Goal: Task Accomplishment & Management: Manage account settings

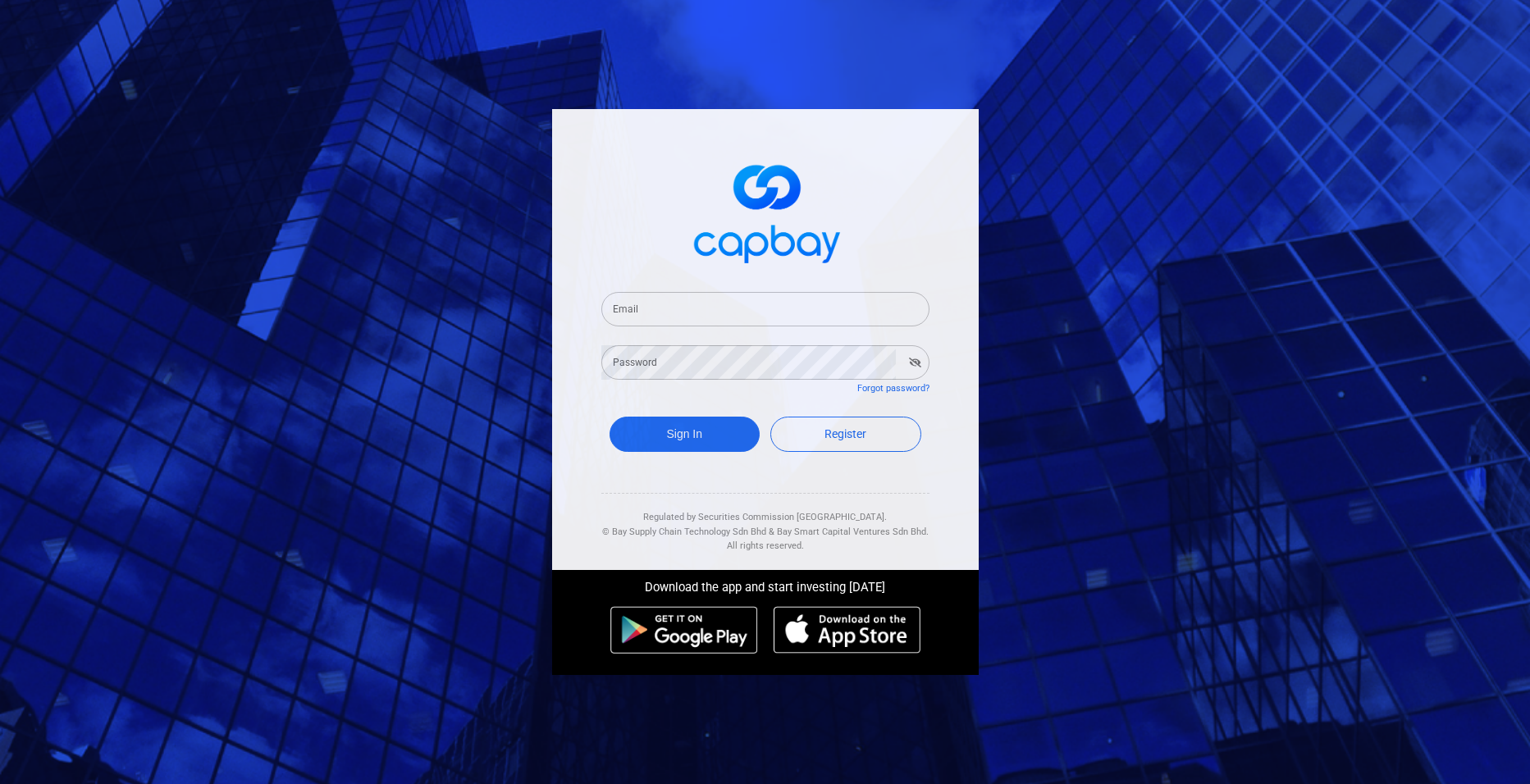
click at [642, 314] on input "Email" at bounding box center [765, 309] width 328 height 34
type input "[EMAIL_ADDRESS][DOMAIN_NAME]"
click at [678, 435] on button "Sign In" at bounding box center [684, 434] width 151 height 35
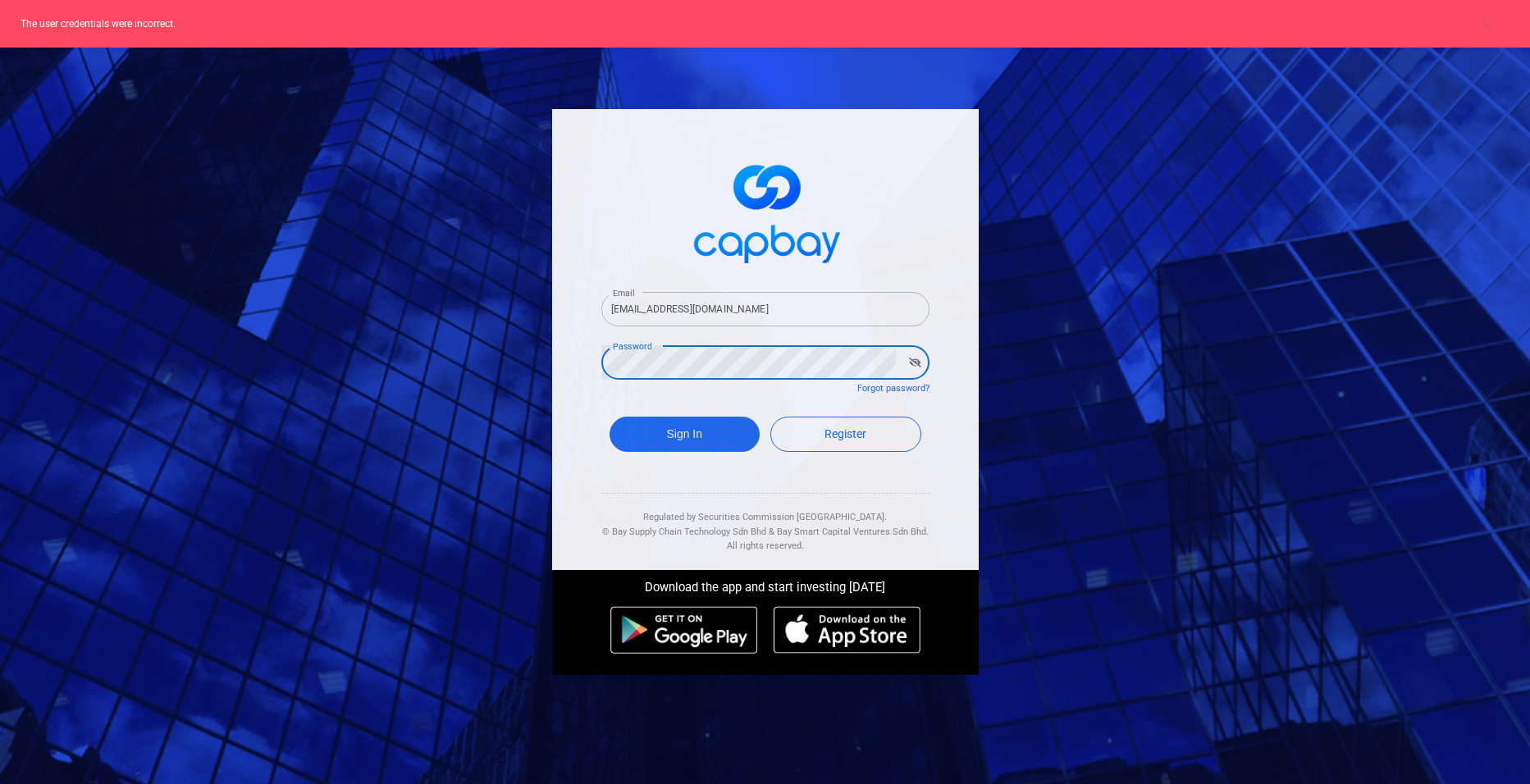
click at [545, 356] on div "Email [EMAIL_ADDRESS][DOMAIN_NAME] Email Password Password Forgot password? Sig…" at bounding box center [765, 391] width 443 height 582
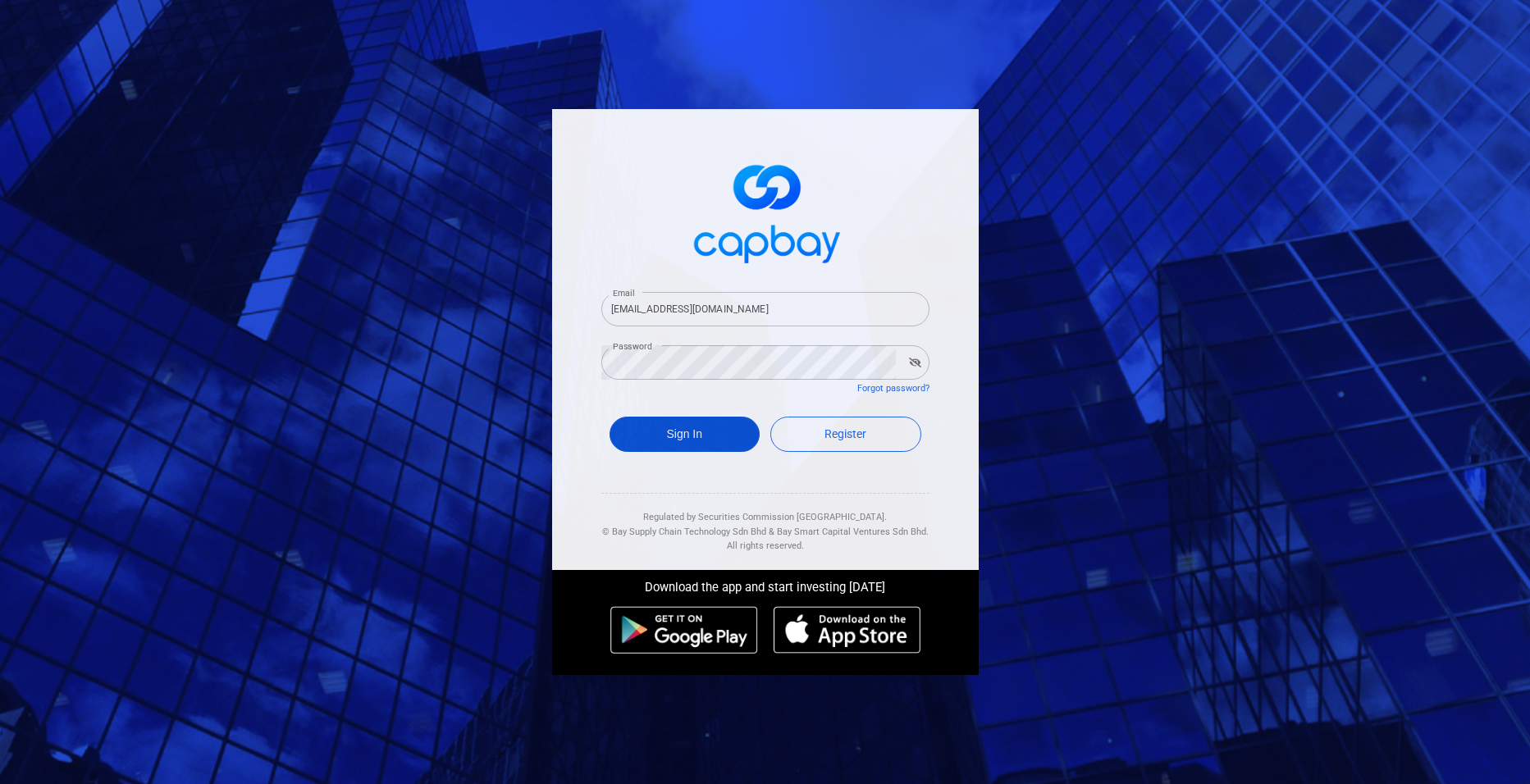
click at [691, 423] on button "Sign In" at bounding box center [684, 434] width 151 height 35
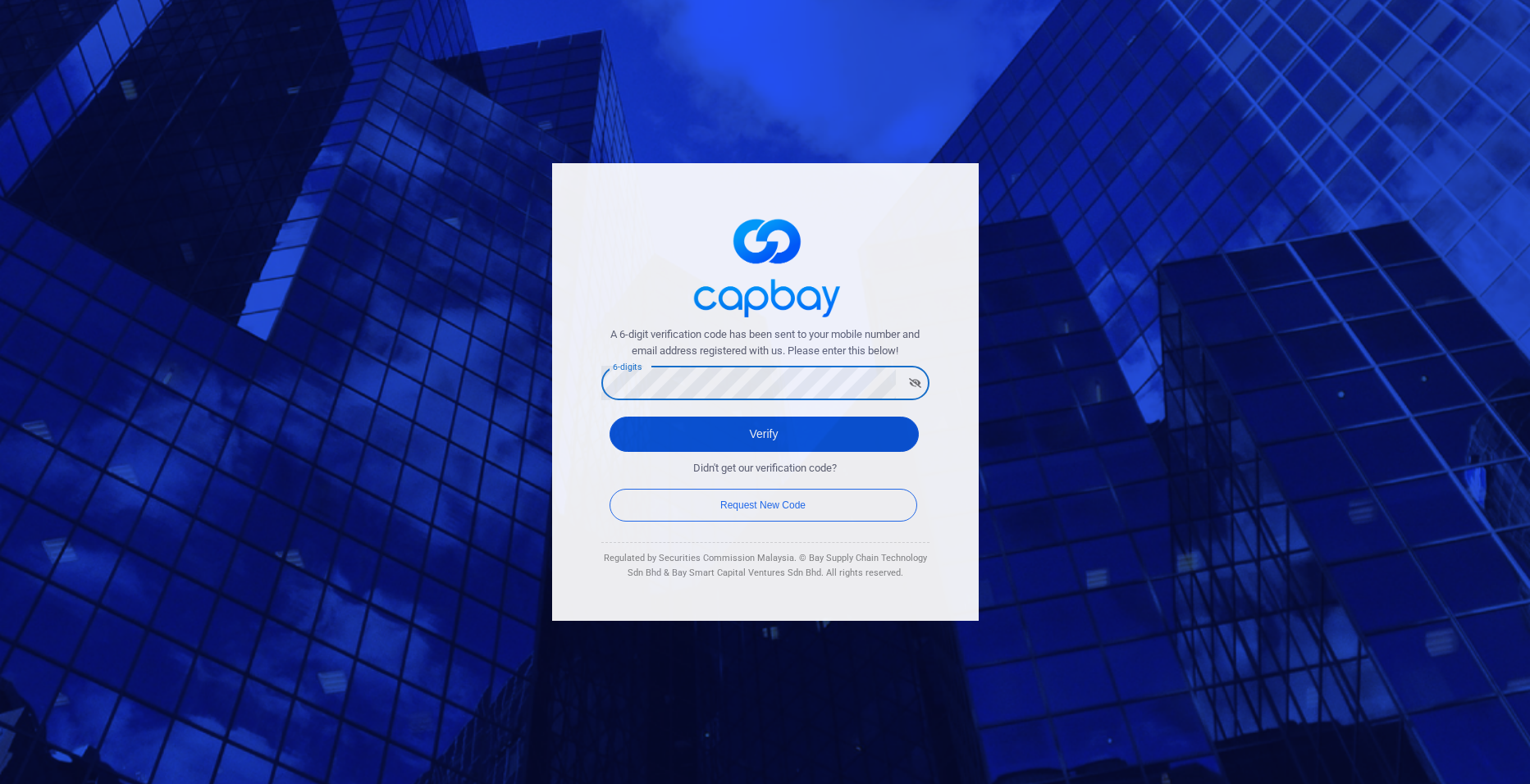
click at [740, 445] on button "Verify" at bounding box center [764, 434] width 309 height 35
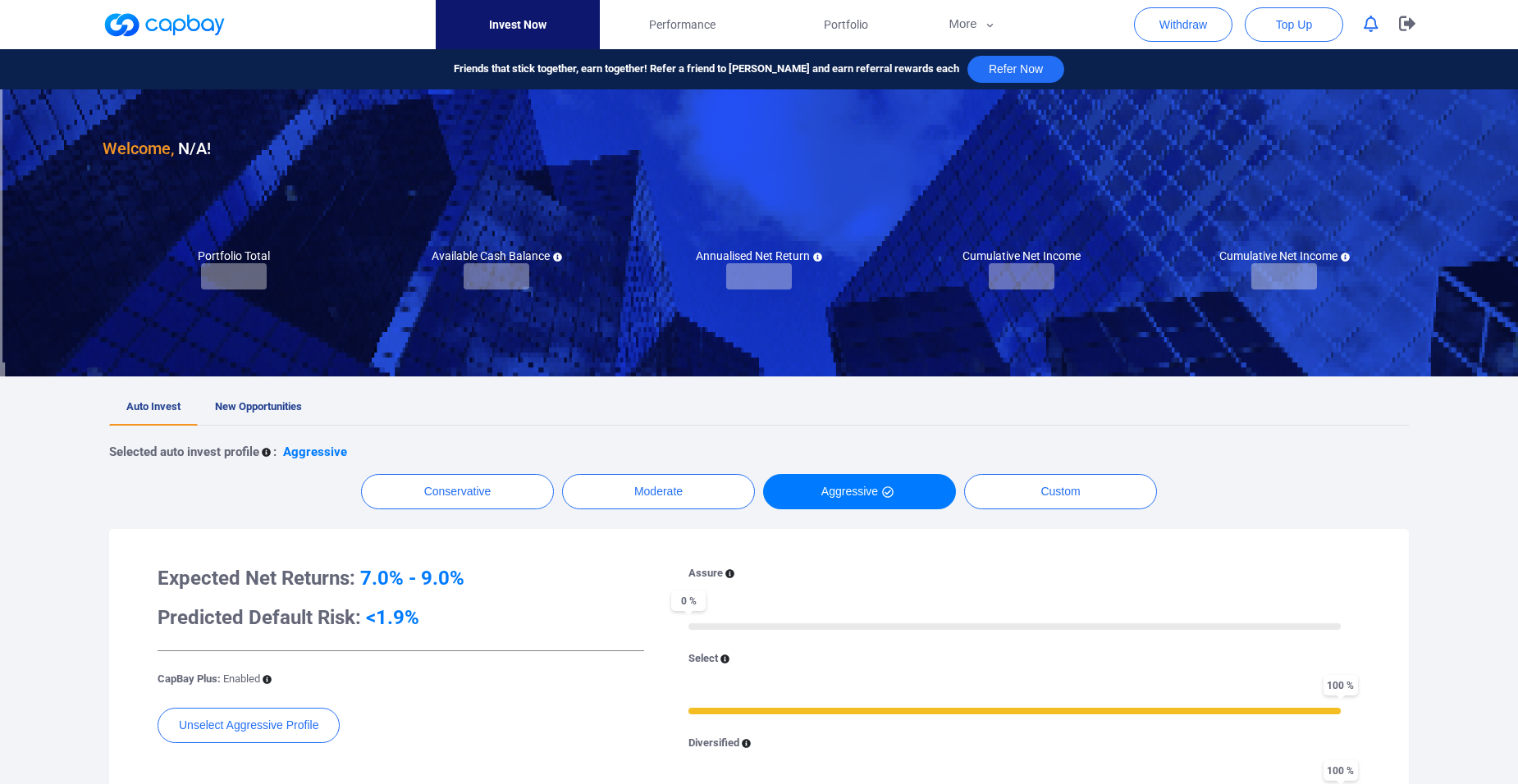
checkbox input "true"
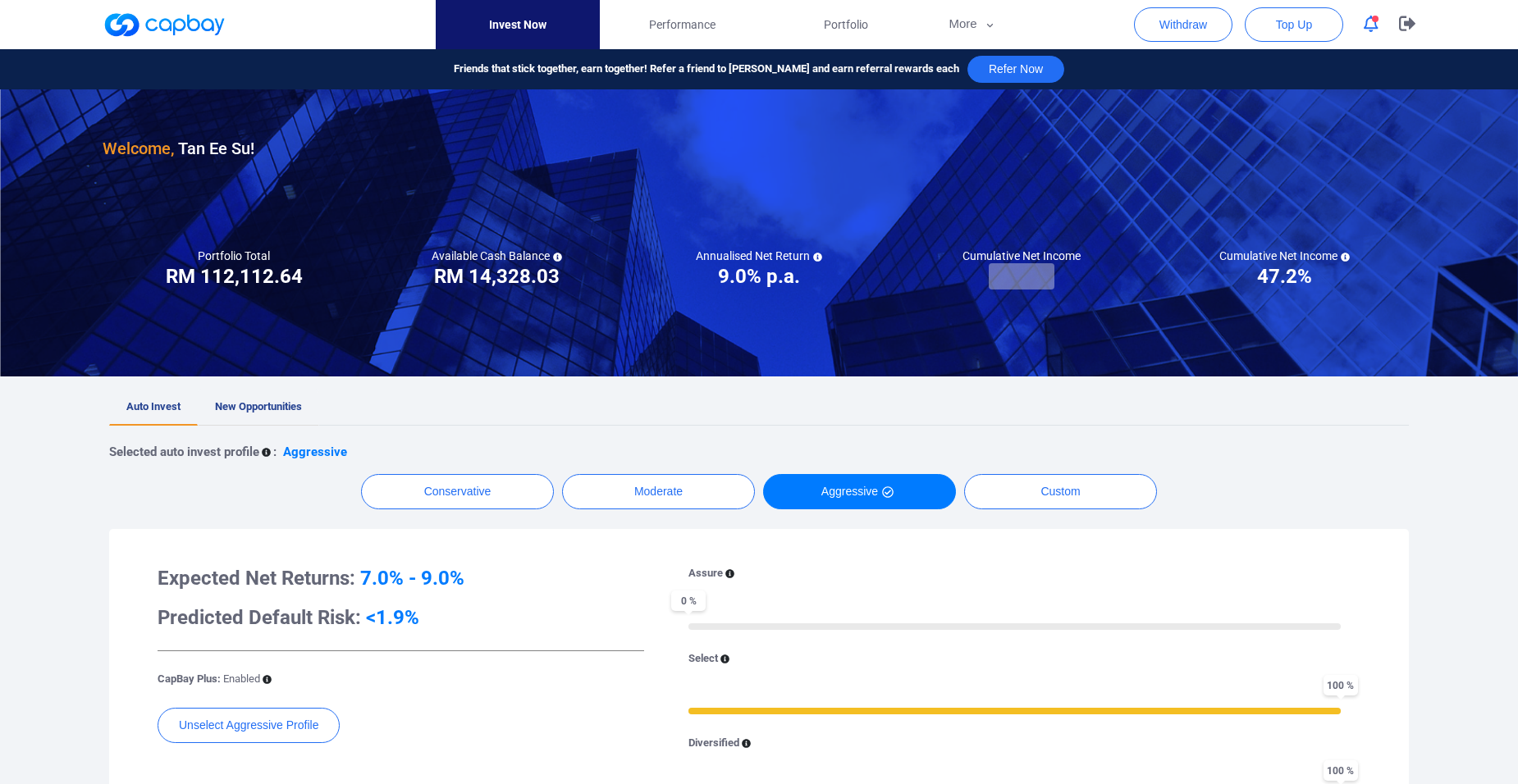
click at [241, 401] on span "New Opportunities" at bounding box center [258, 406] width 87 height 13
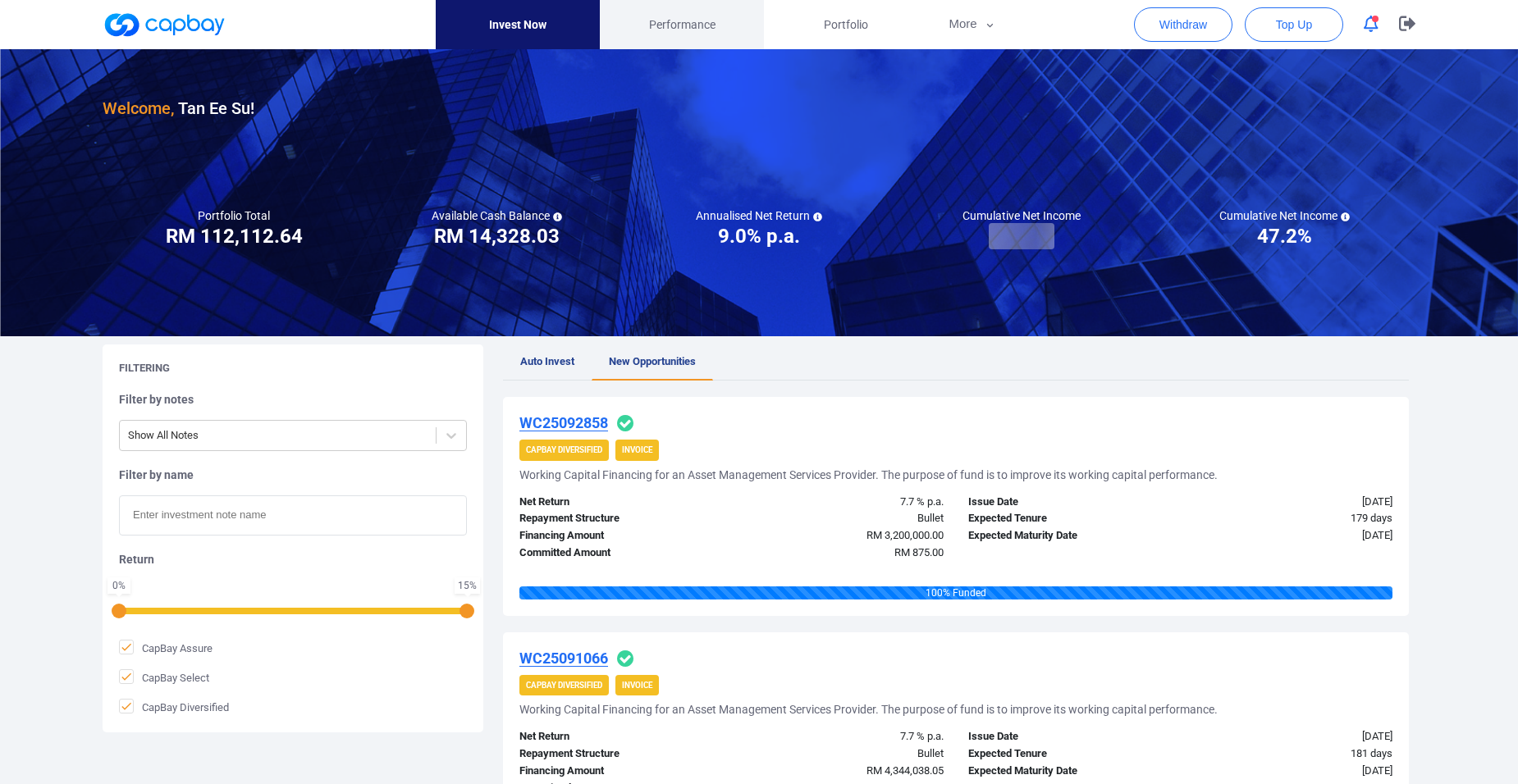
click at [665, 12] on link "Performance" at bounding box center [682, 24] width 164 height 49
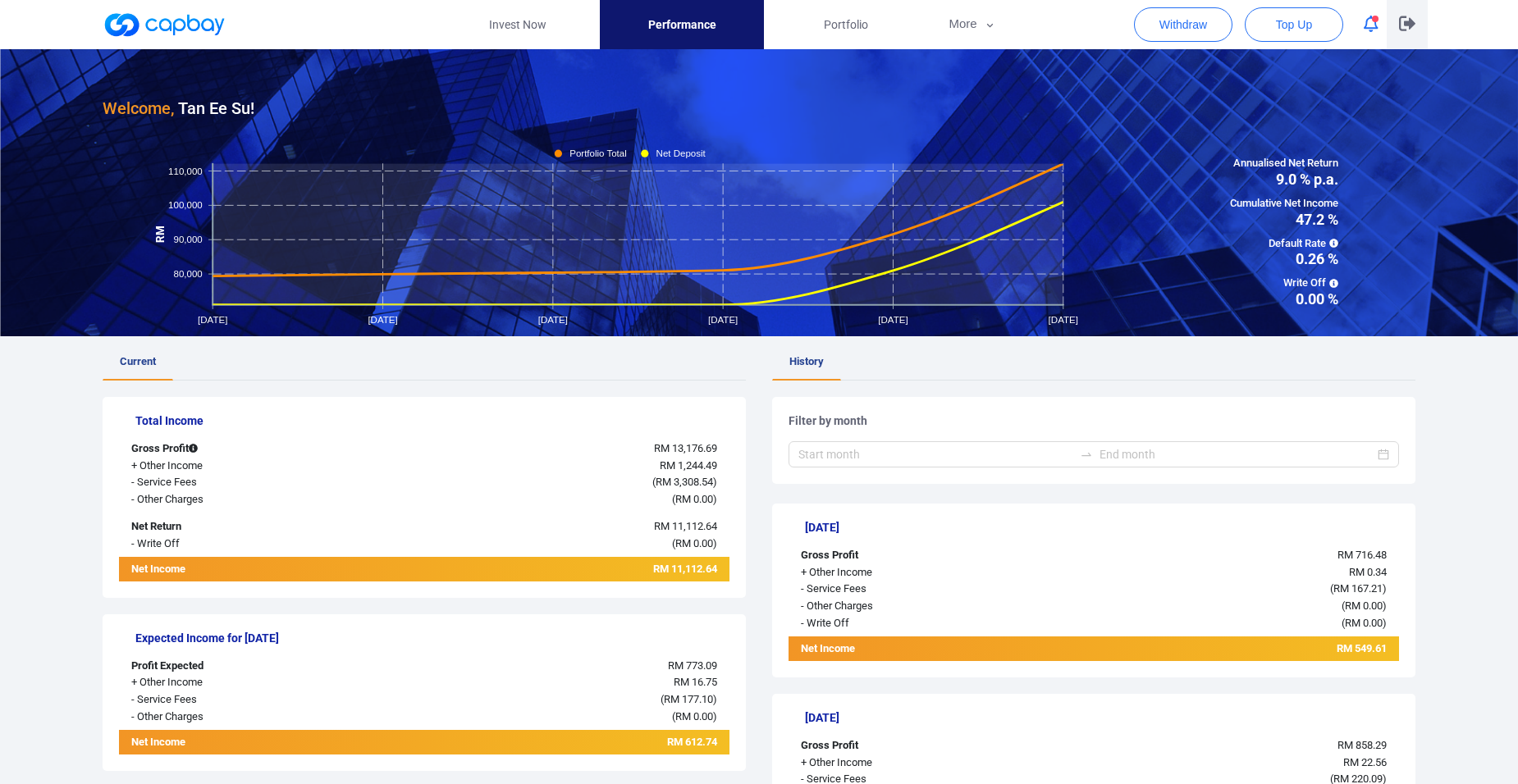
click at [1405, 23] on icon "button" at bounding box center [1407, 23] width 17 height 15
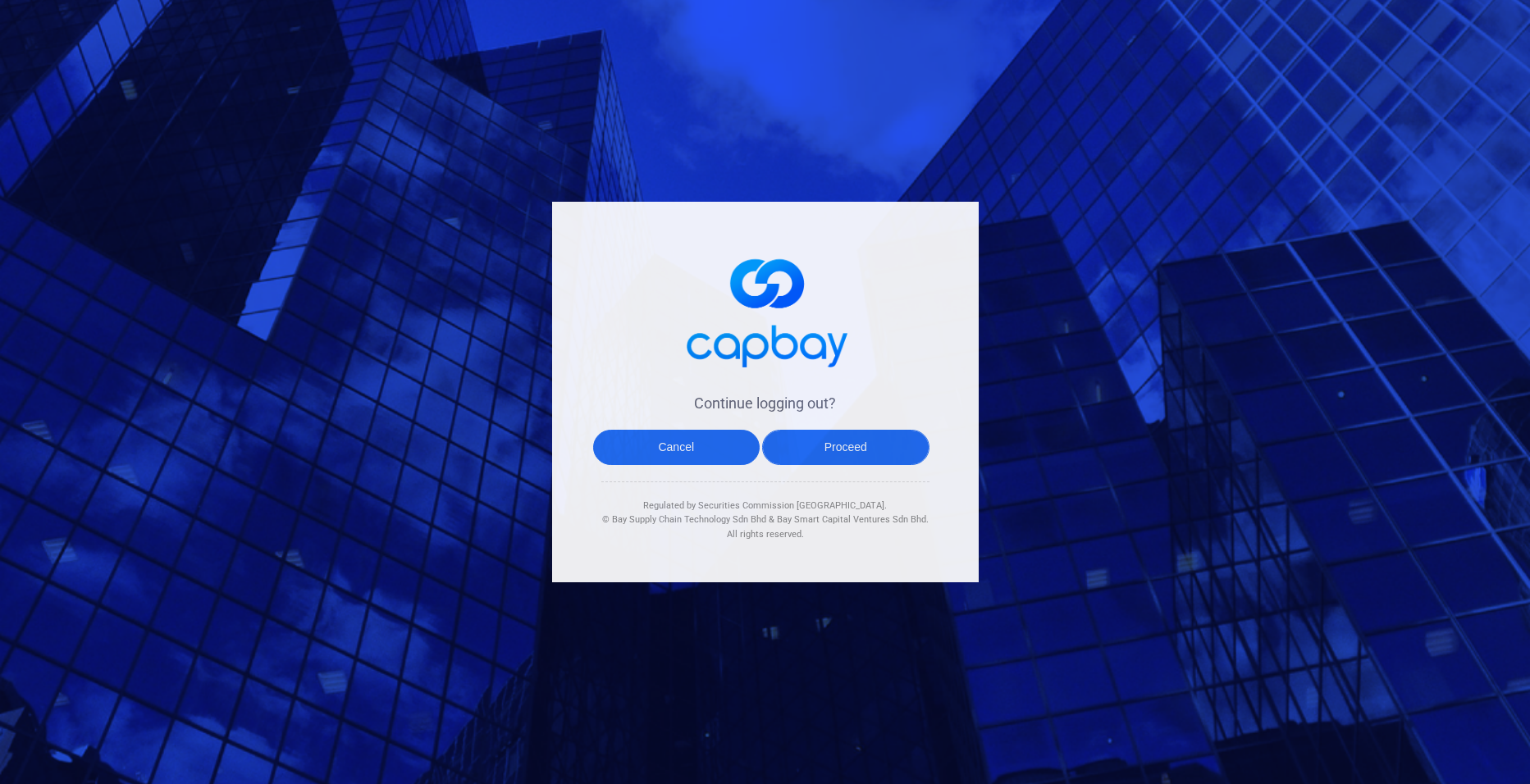
click at [857, 441] on button "Proceed" at bounding box center [846, 448] width 167 height 35
